Goal: Task Accomplishment & Management: Manage account settings

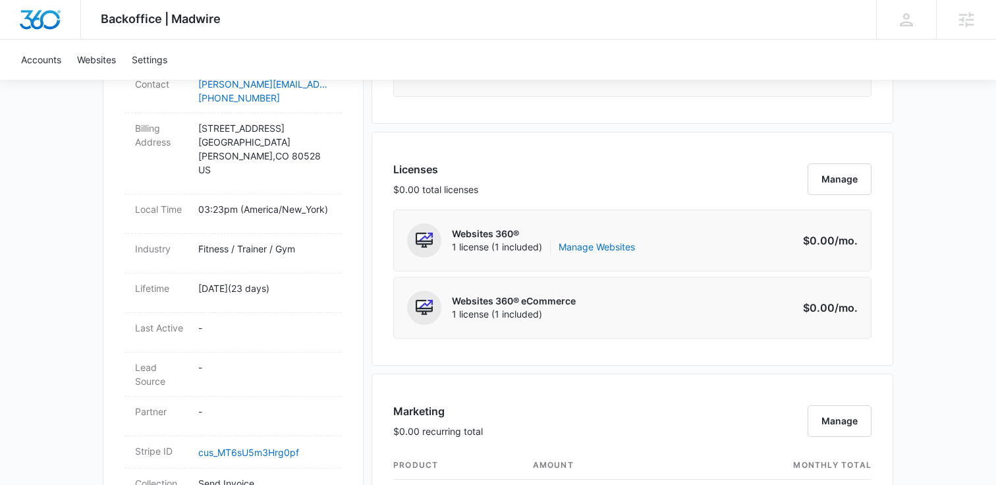
scroll to position [488, 0]
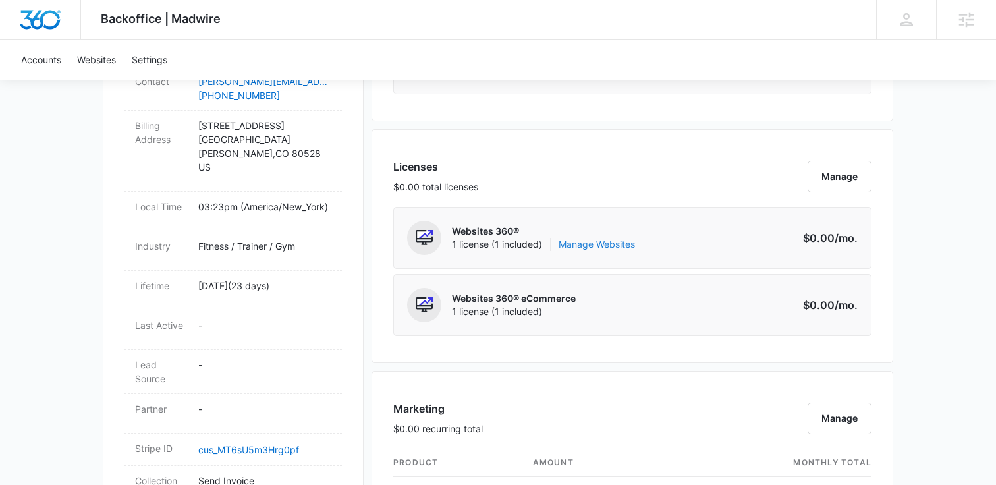
click at [598, 246] on link "Manage Websites" at bounding box center [597, 244] width 76 height 13
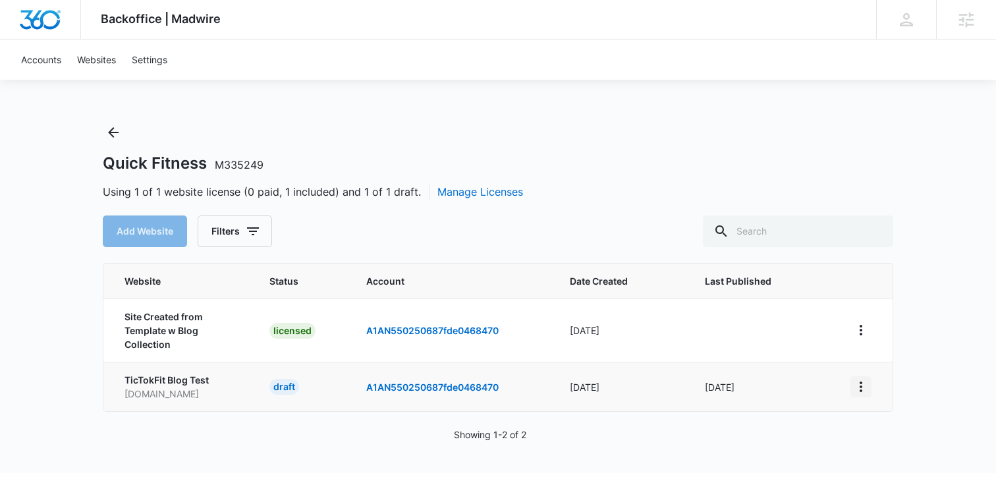
click at [863, 387] on icon "View More" at bounding box center [861, 387] width 16 height 16
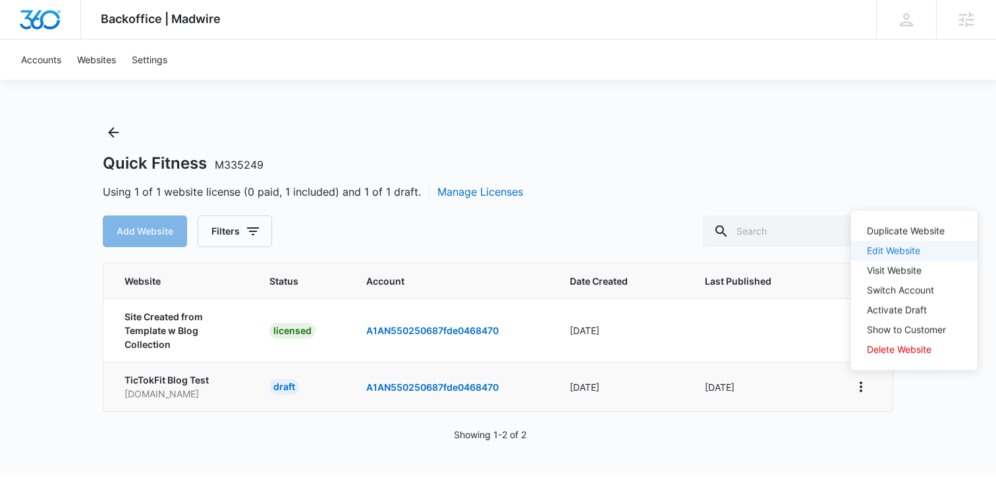
click at [901, 248] on link "Edit Website" at bounding box center [893, 250] width 53 height 11
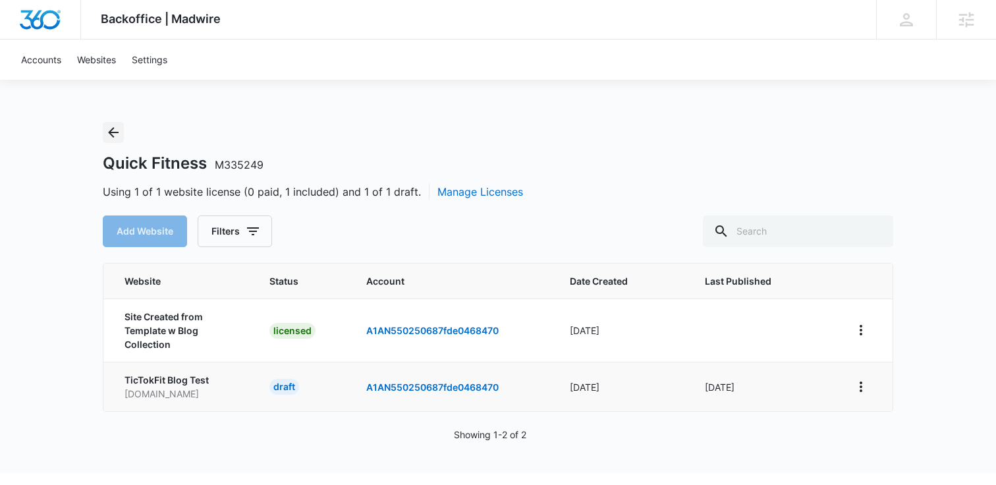
click at [117, 130] on icon "Back" at bounding box center [113, 133] width 16 height 16
